Goal: Task Accomplishment & Management: Use online tool/utility

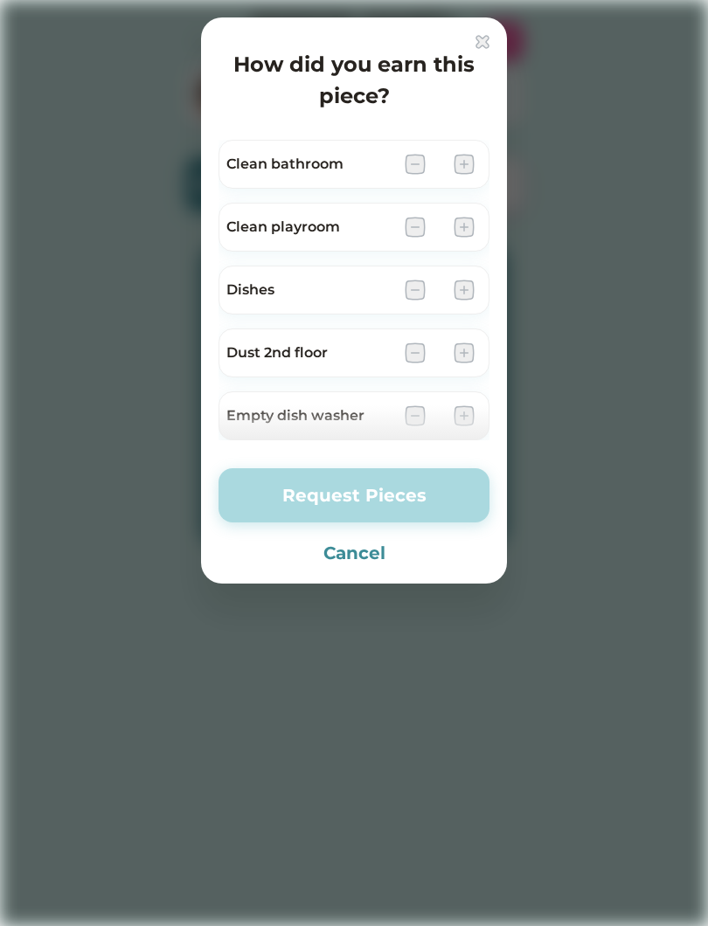
click at [370, 562] on button "Cancel" at bounding box center [353, 553] width 271 height 26
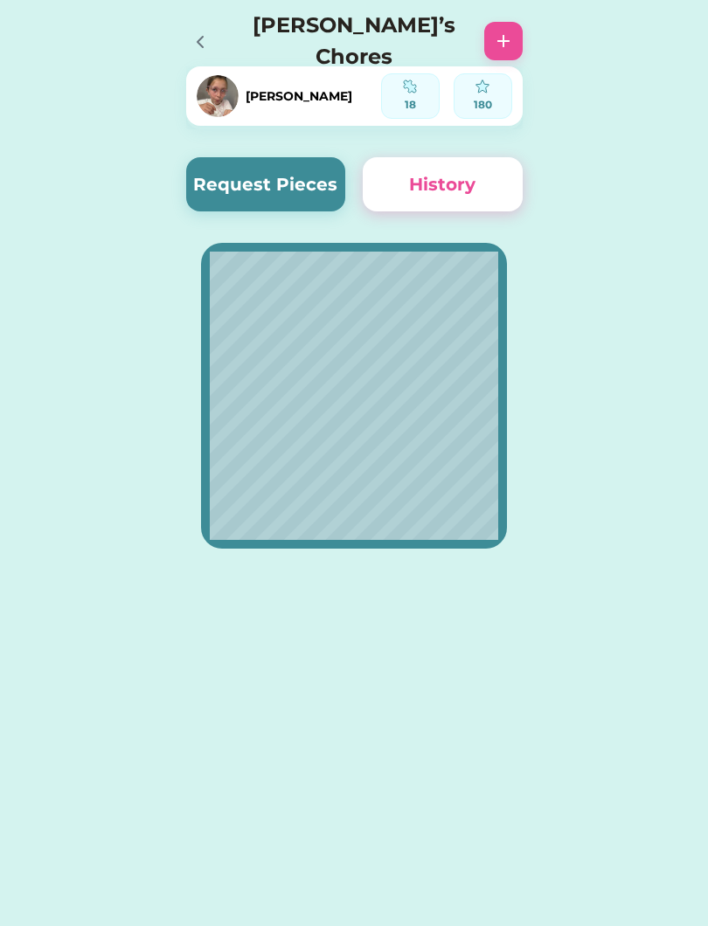
click at [232, 186] on button "Request Pieces" at bounding box center [266, 184] width 160 height 54
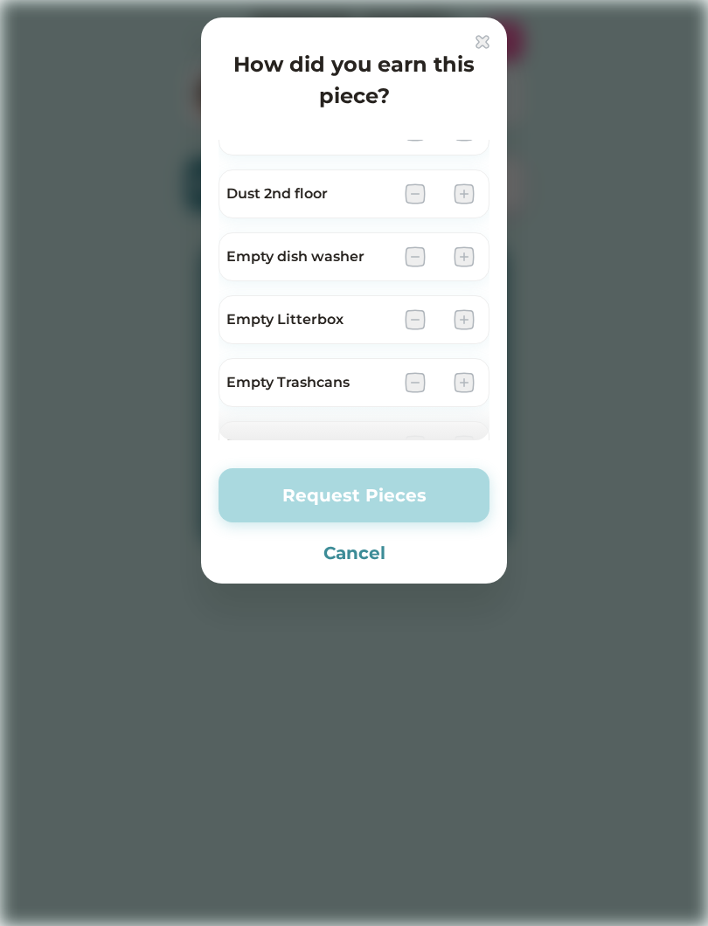
scroll to position [164, 0]
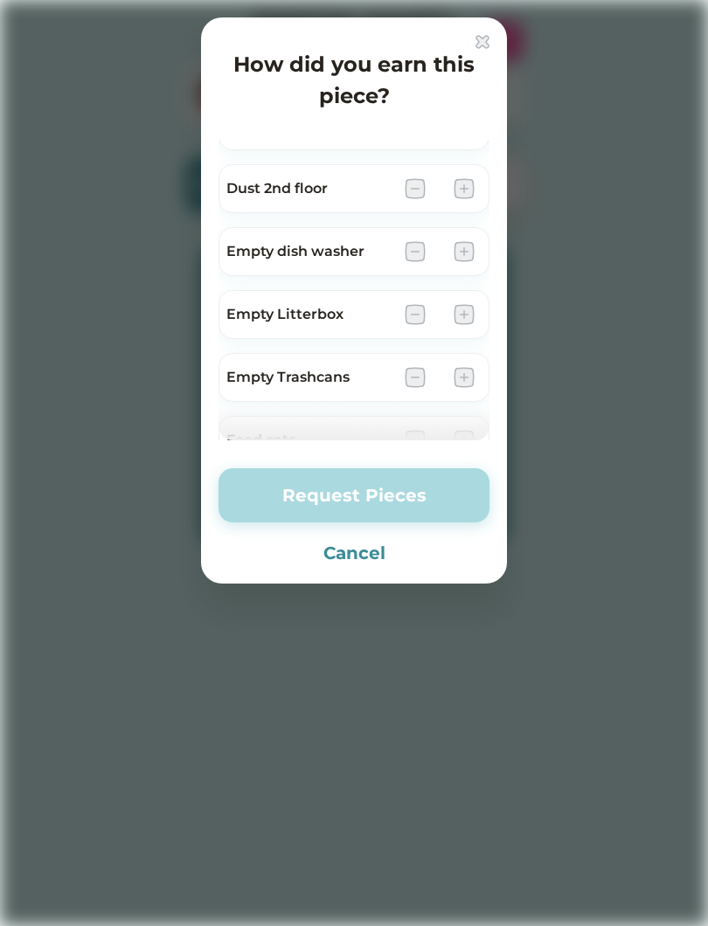
click at [454, 315] on img at bounding box center [463, 314] width 21 height 21
click at [460, 322] on img at bounding box center [463, 314] width 21 height 21
click at [466, 315] on img at bounding box center [463, 314] width 21 height 21
click at [465, 315] on img at bounding box center [463, 314] width 21 height 21
click at [468, 316] on img at bounding box center [463, 314] width 21 height 21
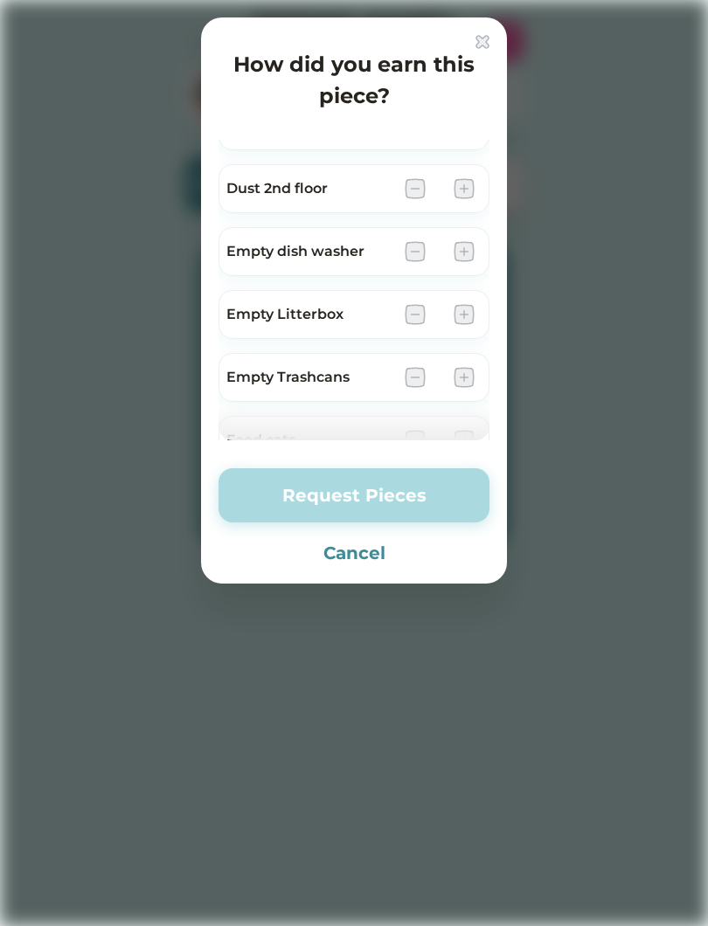
click at [458, 324] on img at bounding box center [463, 314] width 21 height 21
click at [473, 323] on img at bounding box center [463, 314] width 21 height 21
click at [464, 313] on img at bounding box center [463, 314] width 21 height 21
click at [389, 564] on button "Cancel" at bounding box center [353, 553] width 271 height 26
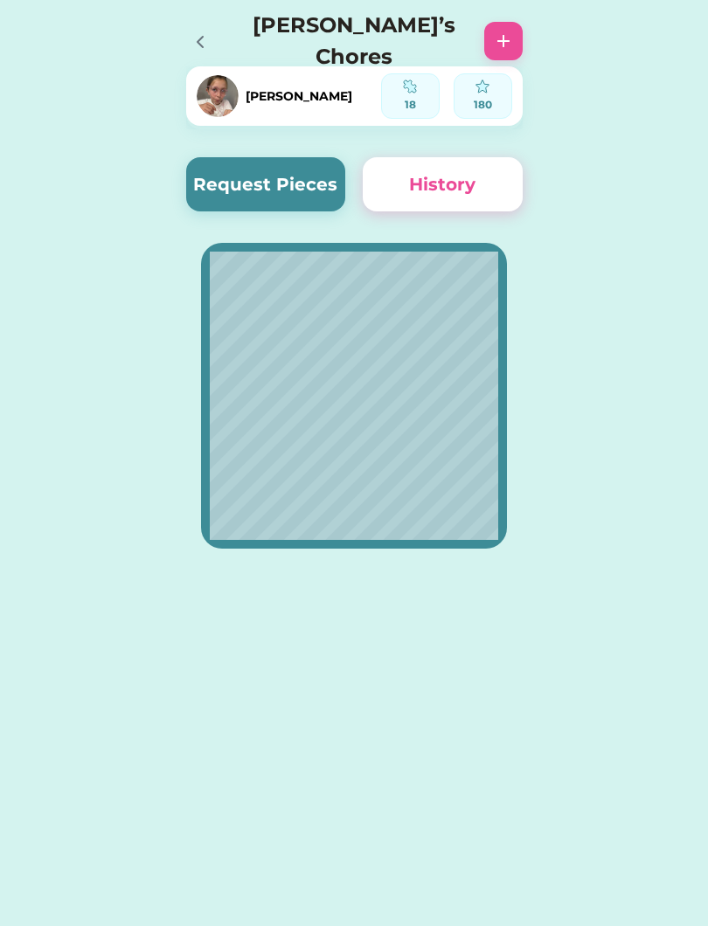
click at [365, 555] on div at bounding box center [354, 565] width 371 height 93
click at [197, 191] on button "Request Pieces" at bounding box center [266, 184] width 160 height 54
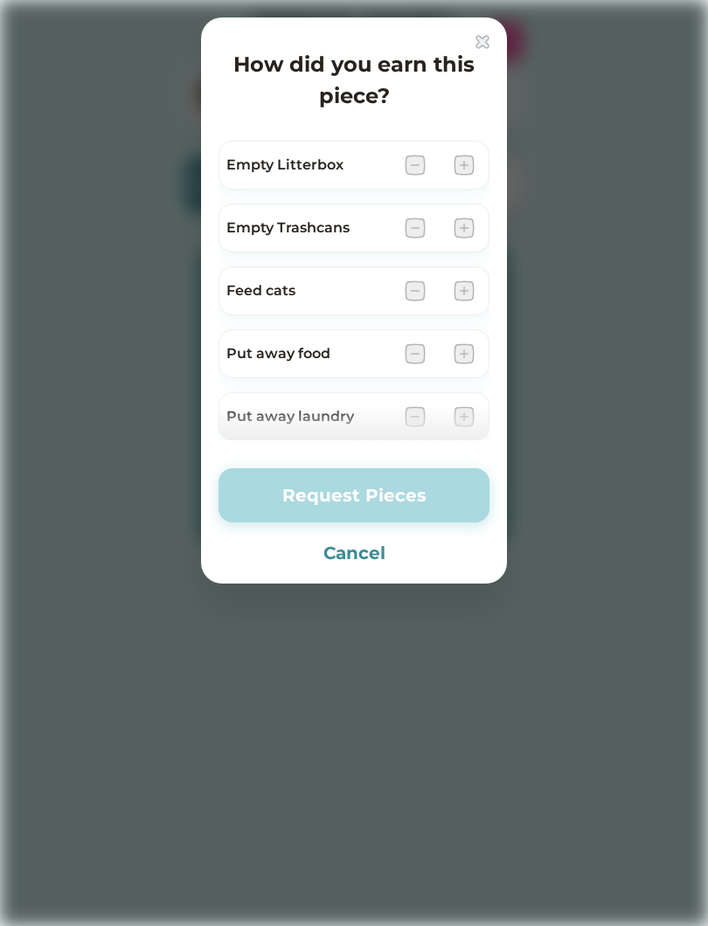
scroll to position [301, 0]
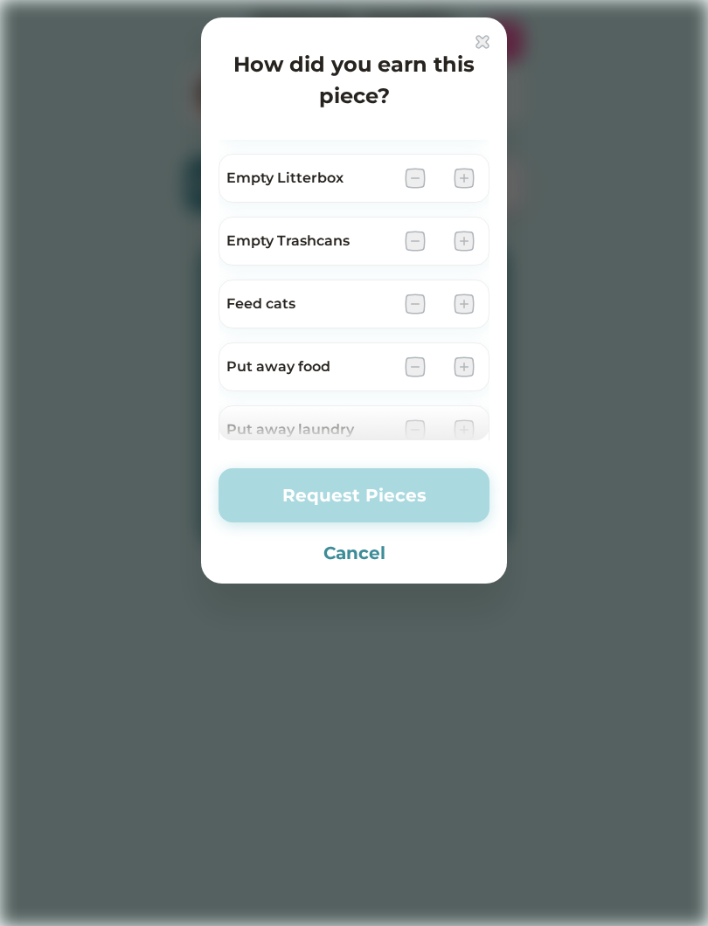
click at [469, 240] on img at bounding box center [463, 241] width 21 height 21
click at [466, 238] on img at bounding box center [463, 241] width 21 height 21
